Goal: Information Seeking & Learning: Learn about a topic

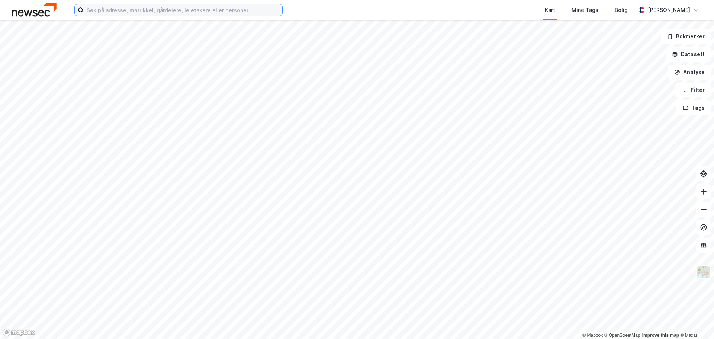
click at [227, 8] on input at bounding box center [183, 9] width 198 height 11
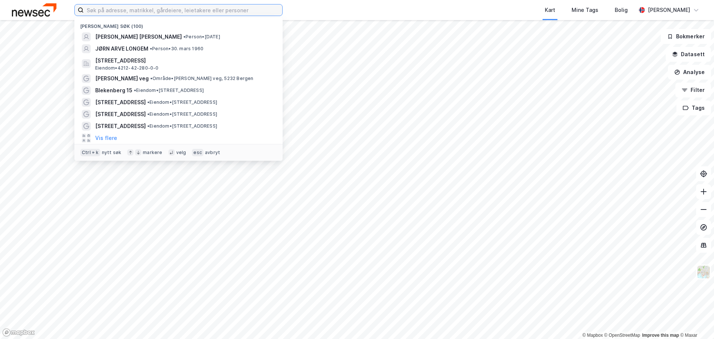
paste input "Raswinderjit [PERSON_NAME] [PERSON_NAME]"
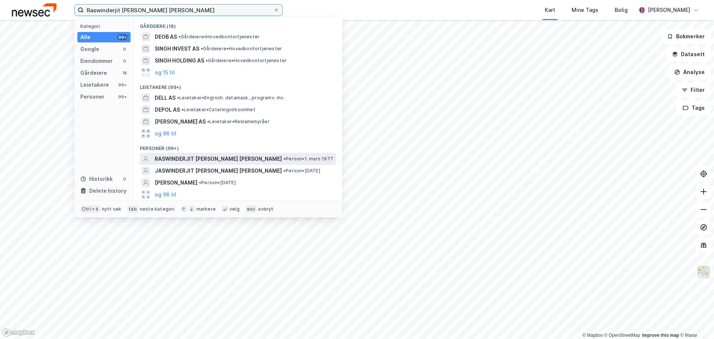
type input "Raswinderjit [PERSON_NAME] [PERSON_NAME]"
click at [225, 158] on span "RASWINDERJIT [PERSON_NAME] [PERSON_NAME]" at bounding box center [218, 158] width 127 height 9
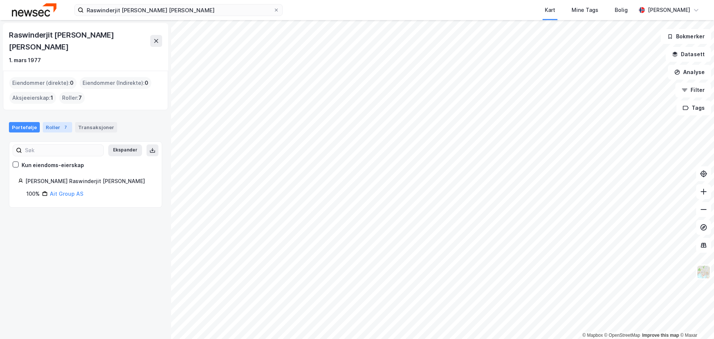
drag, startPoint x: 59, startPoint y: 114, endPoint x: 66, endPoint y: 114, distance: 6.7
click at [62, 123] on div "7" at bounding box center [65, 126] width 7 height 7
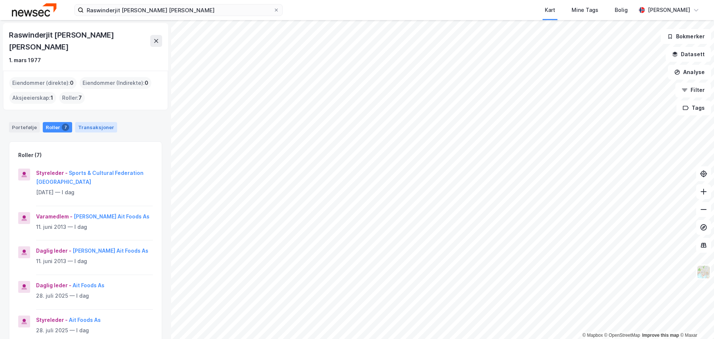
click at [104, 122] on div "Transaksjoner" at bounding box center [96, 127] width 42 height 10
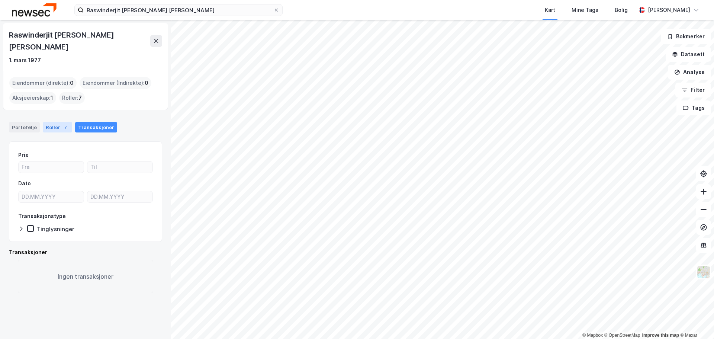
click at [62, 123] on div "7" at bounding box center [65, 126] width 7 height 7
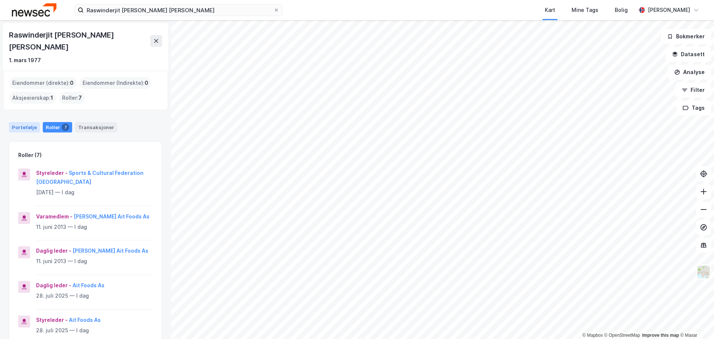
click at [22, 122] on div "Portefølje" at bounding box center [24, 127] width 31 height 10
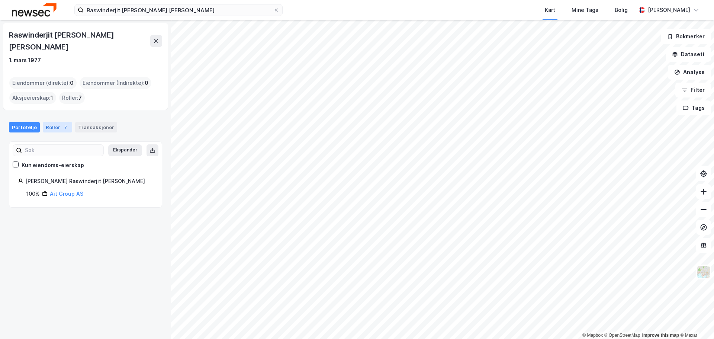
click at [65, 123] on div "7" at bounding box center [65, 126] width 7 height 7
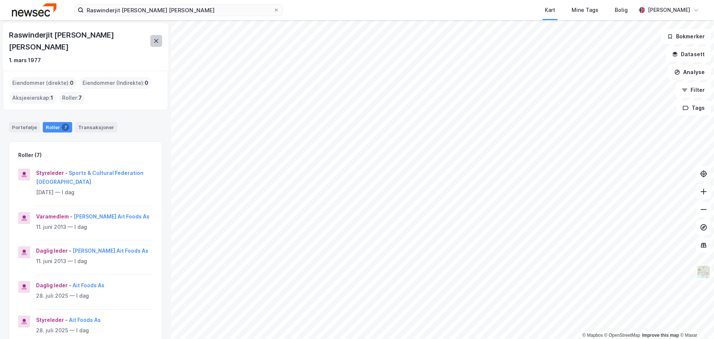
click at [158, 38] on icon at bounding box center [156, 41] width 6 height 6
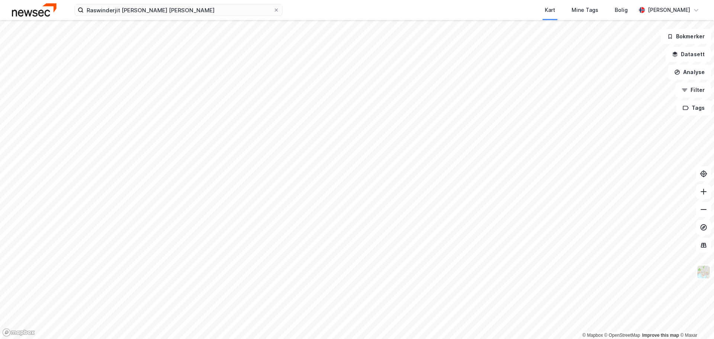
click at [36, 9] on img at bounding box center [34, 9] width 45 height 13
